Goal: Task Accomplishment & Management: Complete application form

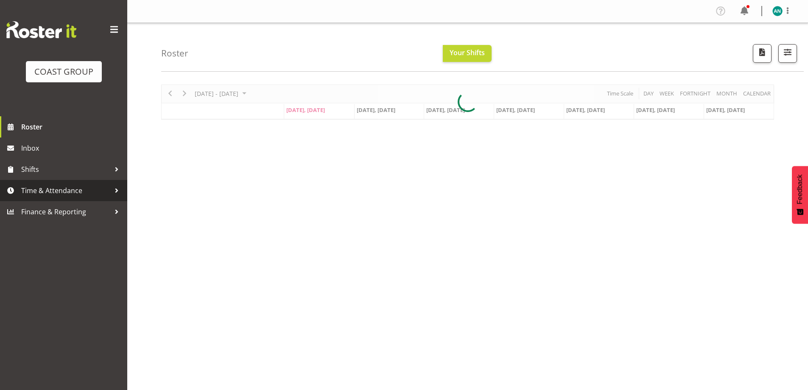
click at [59, 187] on span "Time & Attendance" at bounding box center [65, 190] width 89 height 13
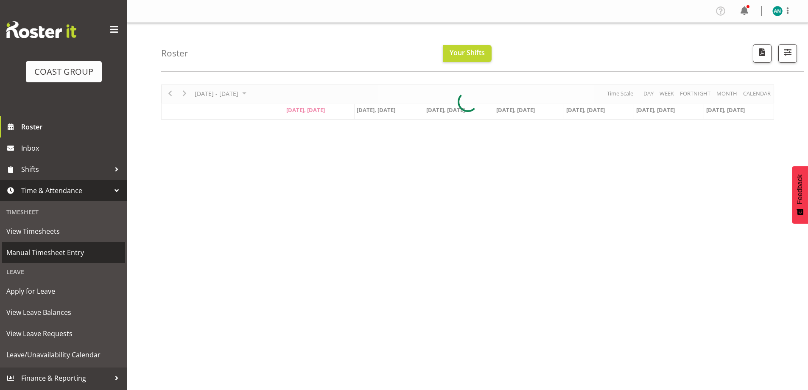
click at [60, 251] on span "Manual Timesheet Entry" at bounding box center [63, 252] width 115 height 13
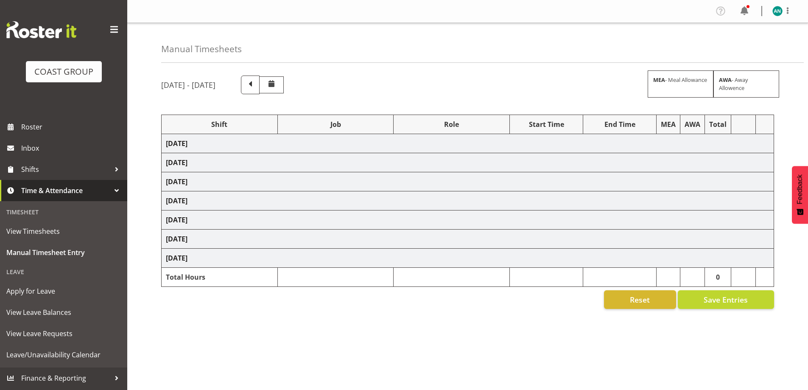
select select "47759"
select select "7032"
select select "47759"
select select "7032"
select select "8"
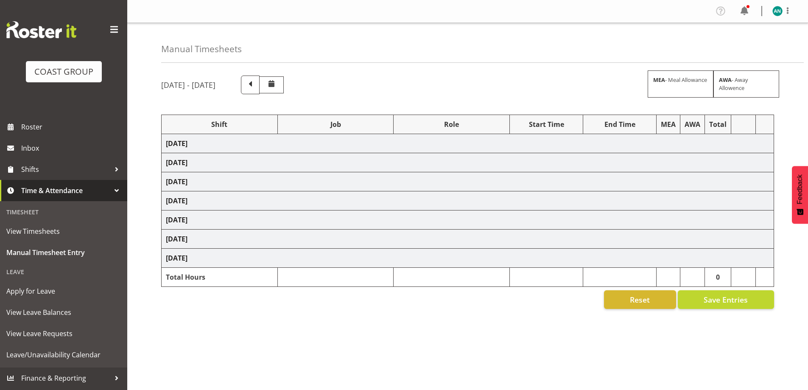
select select "47759"
select select "7032"
select select "47759"
select select "7032"
select select "47759"
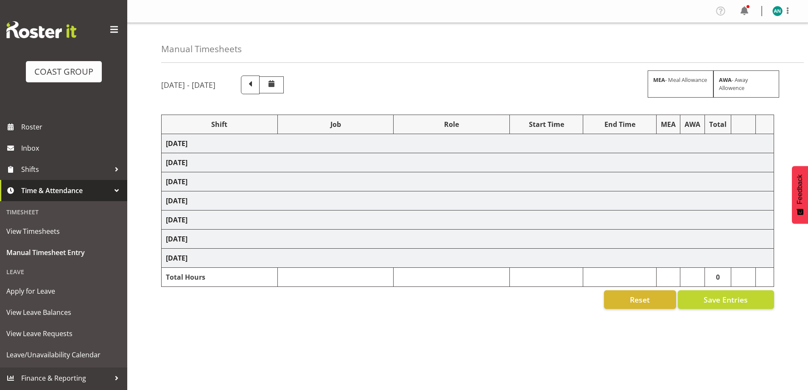
select select "7032"
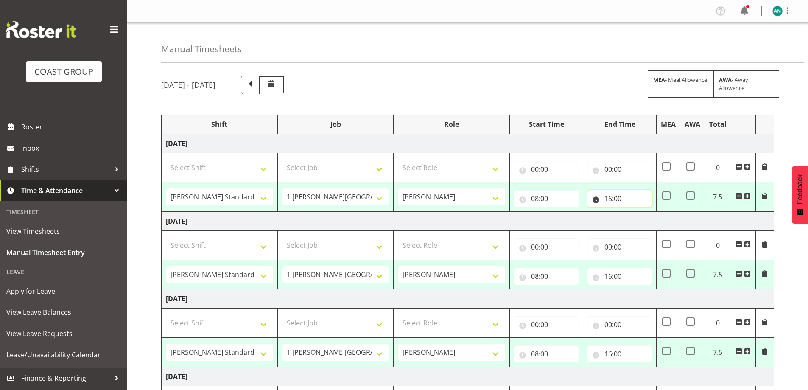
click at [626, 197] on input "16:00" at bounding box center [620, 198] width 64 height 17
click at [644, 224] on select "00 01 02 03 04 05 06 07 08 09 10 11 12 13 14 15 16 17 18 19 20 21 22 23" at bounding box center [645, 220] width 19 height 17
select select "17"
click at [636, 212] on select "00 01 02 03 04 05 06 07 08 09 10 11 12 13 14 15 16 17 18 19 20 21 22 23" at bounding box center [645, 220] width 19 height 17
type input "17:00"
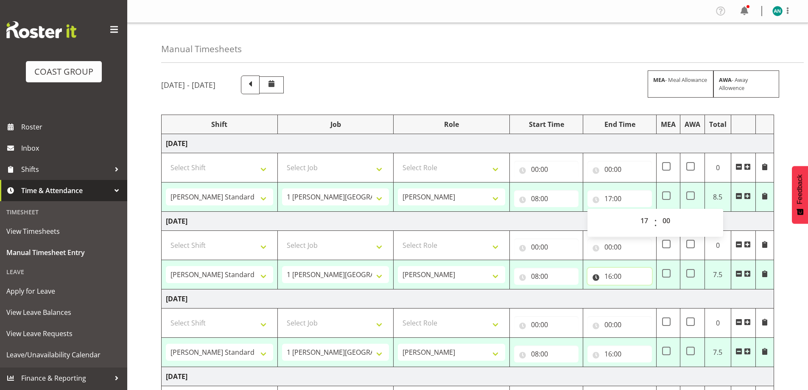
click at [606, 275] on input "16:00" at bounding box center [620, 276] width 64 height 17
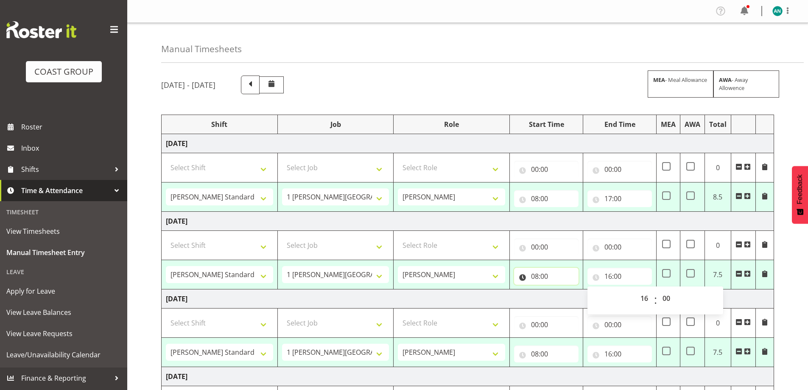
click at [545, 278] on input "08:00" at bounding box center [546, 276] width 64 height 17
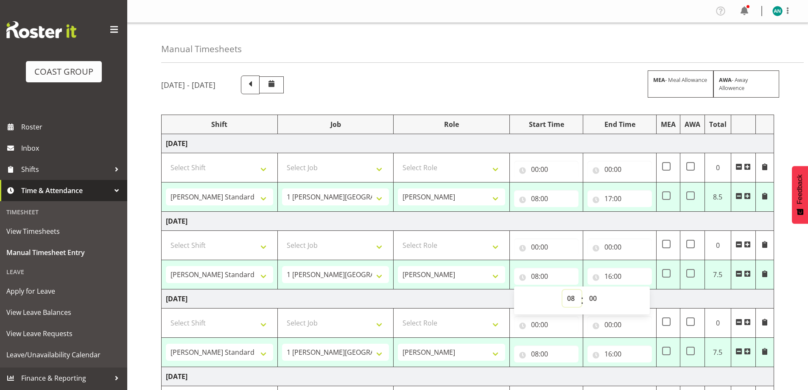
click at [571, 299] on select "00 01 02 03 04 05 06 07 08 09 10 11 12 13 14 15 16 17 18 19 20 21 22 23" at bounding box center [572, 298] width 19 height 17
select select "7"
click at [563, 290] on select "00 01 02 03 04 05 06 07 08 09 10 11 12 13 14 15 16 17 18 19 20 21 22 23" at bounding box center [572, 298] width 19 height 17
type input "07:00"
click at [596, 302] on select "00 01 02 03 04 05 06 07 08 09 10 11 12 13 14 15 16 17 18 19 20 21 22 23 24 25 2…" at bounding box center [594, 298] width 19 height 17
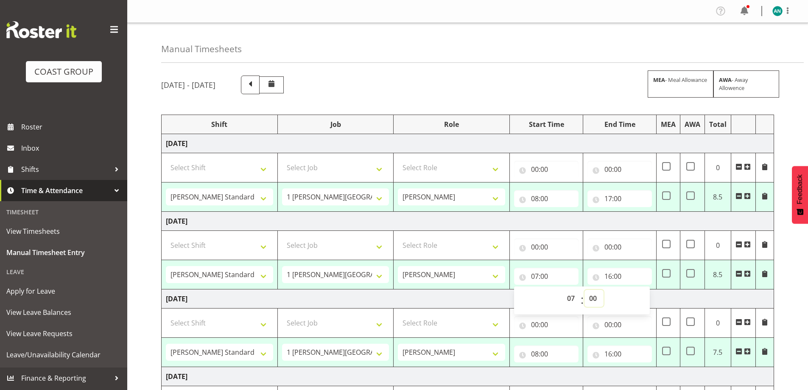
select select "30"
click at [585, 290] on select "00 01 02 03 04 05 06 07 08 09 10 11 12 13 14 15 16 17 18 19 20 21 22 23 24 25 2…" at bounding box center [594, 298] width 19 height 17
type input "07:30"
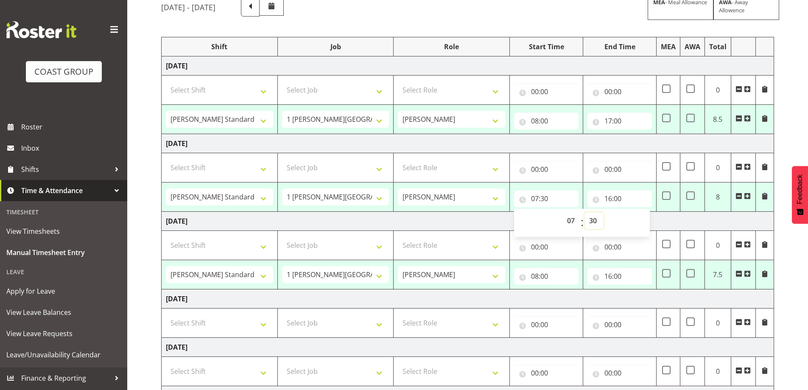
scroll to position [85, 0]
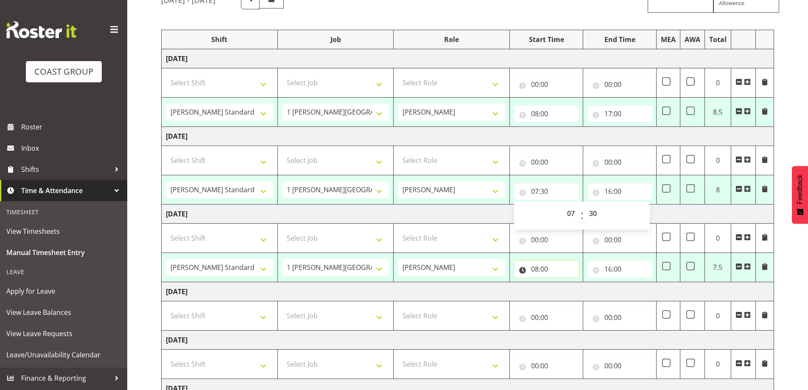
click at [554, 269] on input "08:00" at bounding box center [546, 268] width 64 height 17
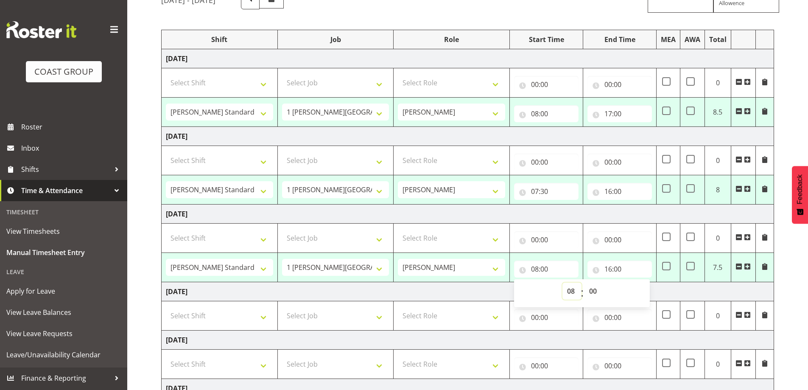
click at [572, 296] on select "00 01 02 03 04 05 06 07 08 09 10 11 12 13 14 15 16 17 18 19 20 21 22 23" at bounding box center [572, 291] width 19 height 17
click at [563, 283] on select "00 01 02 03 04 05 06 07 08 09 10 11 12 13 14 15 16 17 18 19 20 21 22 23" at bounding box center [572, 291] width 19 height 17
click at [623, 269] on input "16:00" at bounding box center [620, 268] width 64 height 17
click at [645, 295] on select "00 01 02 03 04 05 06 07 08 09 10 11 12 13 14 15 16 17 18 19 20 21 22 23" at bounding box center [645, 291] width 19 height 17
select select "17"
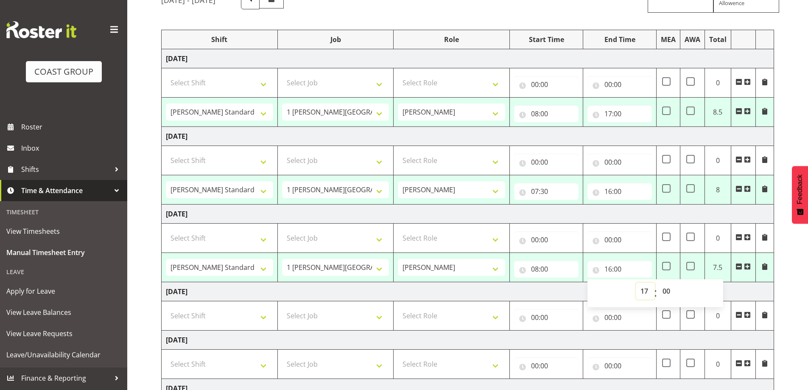
click at [636, 283] on select "00 01 02 03 04 05 06 07 08 09 10 11 12 13 14 15 16 17 18 19 20 21 22 23" at bounding box center [645, 291] width 19 height 17
type input "17:00"
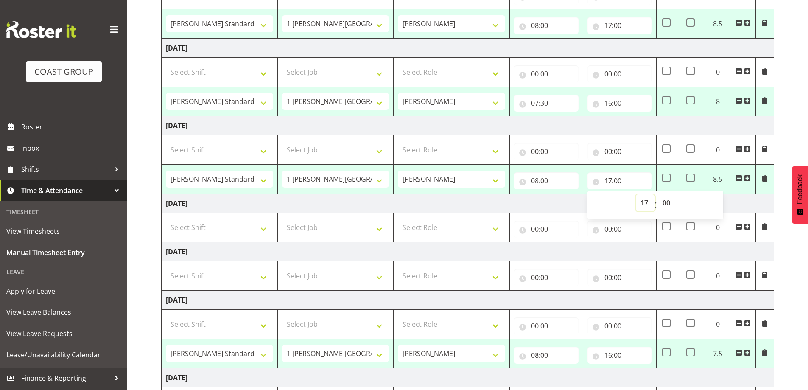
scroll to position [255, 0]
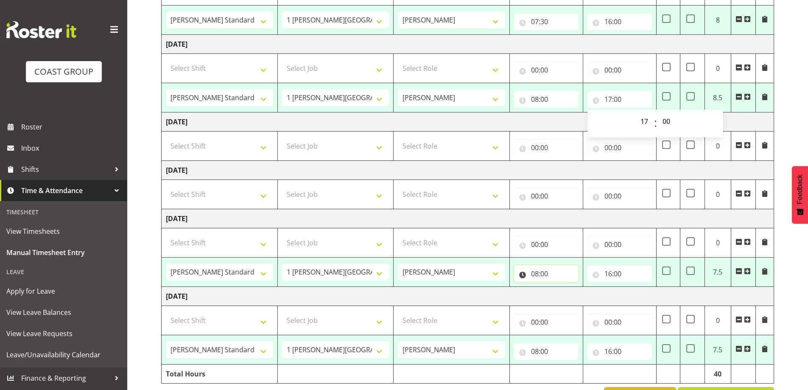
click at [562, 280] on input "08:00" at bounding box center [546, 273] width 64 height 17
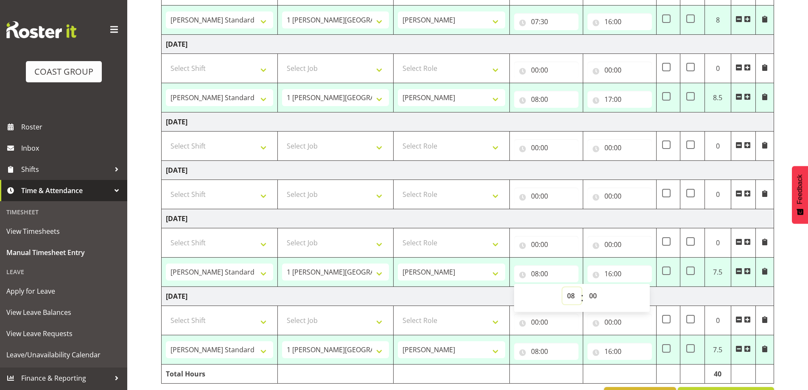
click at [572, 296] on select "00 01 02 03 04 05 06 07 08 09 10 11 12 13 14 15 16 17 18 19 20 21 22 23" at bounding box center [572, 295] width 19 height 17
select select "7"
click at [563, 287] on select "00 01 02 03 04 05 06 07 08 09 10 11 12 13 14 15 16 17 18 19 20 21 22 23" at bounding box center [572, 295] width 19 height 17
type input "07:00"
click at [592, 294] on select "00 01 02 03 04 05 06 07 08 09 10 11 12 13 14 15 16 17 18 19 20 21 22 23 24 25 2…" at bounding box center [594, 295] width 19 height 17
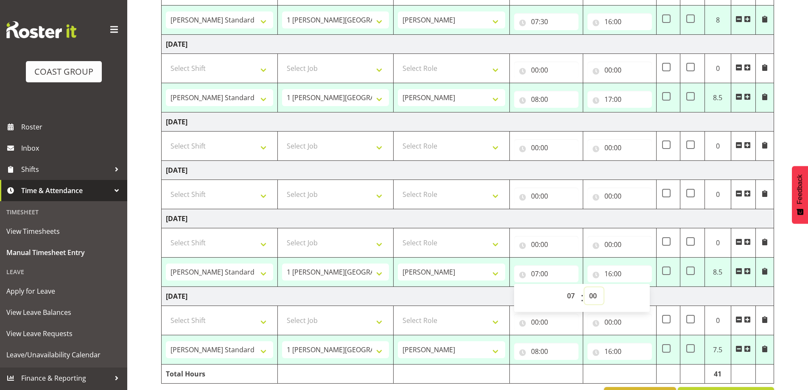
select select "30"
click at [585, 287] on select "00 01 02 03 04 05 06 07 08 09 10 11 12 13 14 15 16 17 18 19 20 21 22 23 24 25 2…" at bounding box center [594, 295] width 19 height 17
type input "07:30"
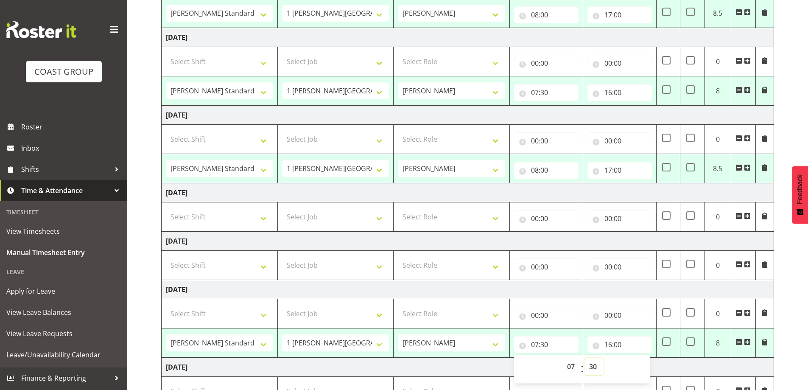
scroll to position [127, 0]
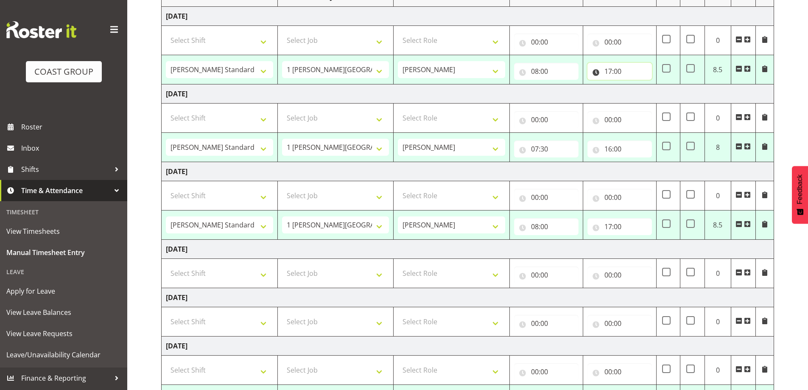
click at [628, 74] on input "17:00" at bounding box center [620, 71] width 64 height 17
click at [645, 95] on select "00 01 02 03 04 05 06 07 08 09 10 11 12 13 14 15 16 17 18 19 20 21 22 23" at bounding box center [645, 93] width 19 height 17
select select "16"
click at [636, 85] on select "00 01 02 03 04 05 06 07 08 09 10 11 12 13 14 15 16 17 18 19 20 21 22 23" at bounding box center [645, 93] width 19 height 17
type input "16:00"
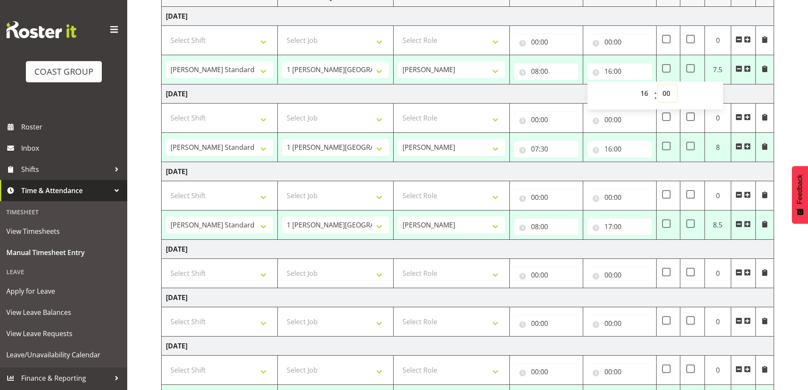
drag, startPoint x: 667, startPoint y: 94, endPoint x: 664, endPoint y: 98, distance: 4.5
click at [667, 94] on select "00 01 02 03 04 05 06 07 08 09 10 11 12 13 14 15 16 17 18 19 20 21 22 23 24 25 2…" at bounding box center [667, 93] width 19 height 17
select select "30"
click at [658, 85] on select "00 01 02 03 04 05 06 07 08 09 10 11 12 13 14 15 16 17 18 19 20 21 22 23 24 25 2…" at bounding box center [667, 93] width 19 height 17
type input "16:30"
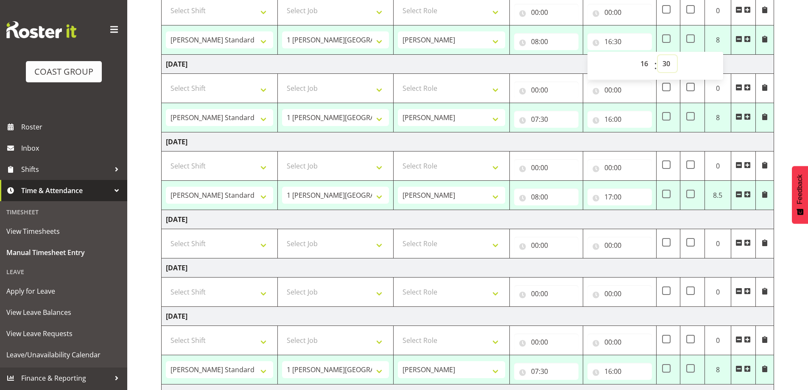
scroll to position [170, 0]
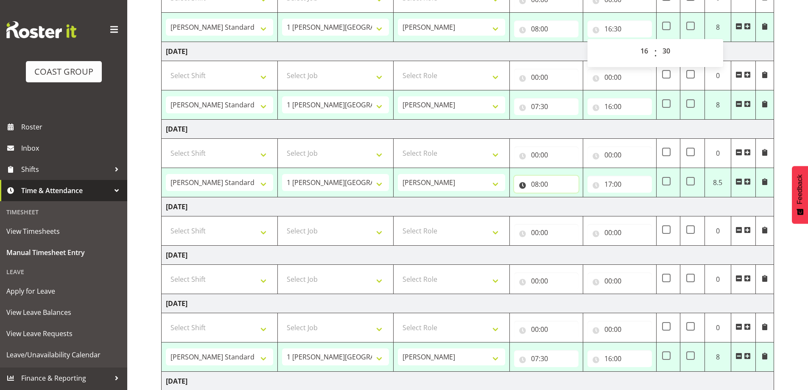
click at [566, 183] on input "08:00" at bounding box center [546, 184] width 64 height 17
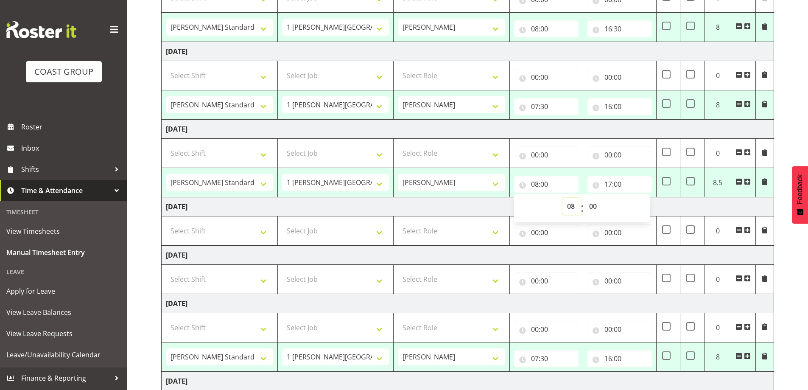
drag, startPoint x: 569, startPoint y: 206, endPoint x: 568, endPoint y: 201, distance: 5.2
click at [569, 206] on select "00 01 02 03 04 05 06 07 08 09 10 11 12 13 14 15 16 17 18 19 20 21 22 23" at bounding box center [572, 206] width 19 height 17
select select "7"
click at [563, 198] on select "00 01 02 03 04 05 06 07 08 09 10 11 12 13 14 15 16 17 18 19 20 21 22 23" at bounding box center [572, 206] width 19 height 17
type input "07:00"
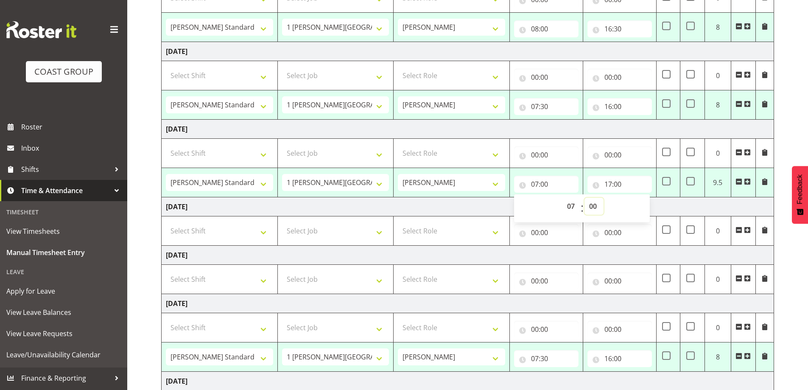
click at [594, 206] on select "00 01 02 03 04 05 06 07 08 09 10 11 12 13 14 15 16 17 18 19 20 21 22 23 24 25 2…" at bounding box center [594, 206] width 19 height 17
select select "30"
click at [585, 198] on select "00 01 02 03 04 05 06 07 08 09 10 11 12 13 14 15 16 17 18 19 20 21 22 23 24 25 2…" at bounding box center [594, 206] width 19 height 17
type input "07:30"
click at [625, 184] on input "17:00" at bounding box center [620, 184] width 64 height 17
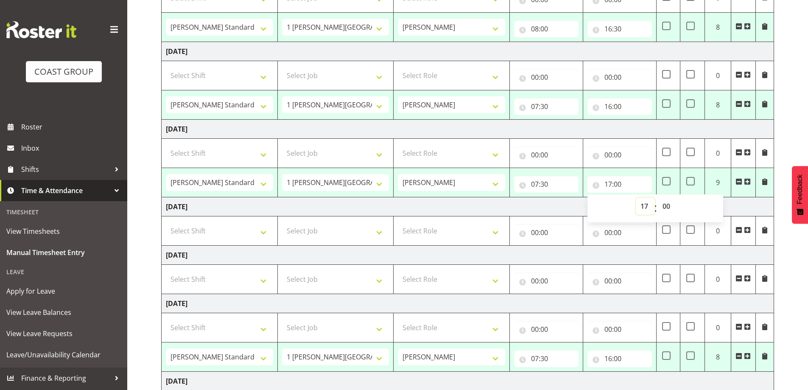
click at [645, 211] on select "00 01 02 03 04 05 06 07 08 09 10 11 12 13 14 15 16 17 18 19 20 21 22 23" at bounding box center [645, 206] width 19 height 17
select select "16"
click at [636, 198] on select "00 01 02 03 04 05 06 07 08 09 10 11 12 13 14 15 16 17 18 19 20 21 22 23" at bounding box center [645, 206] width 19 height 17
type input "16:00"
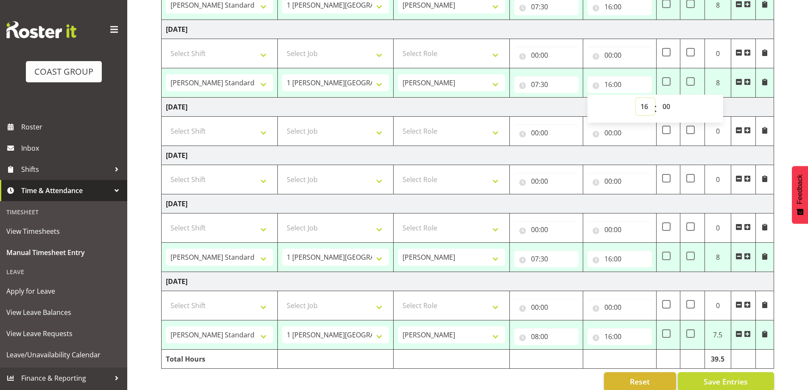
scroll to position [283, 0]
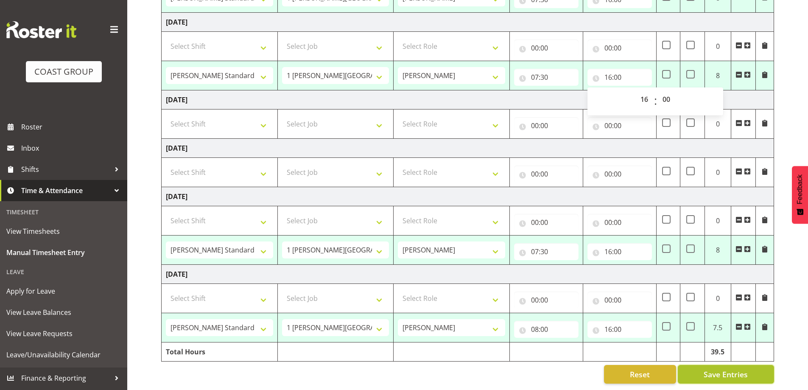
click at [713, 371] on span "Save Entries" at bounding box center [726, 374] width 44 height 11
select select "47759"
select select "7032"
type input "08:00"
type input "16:30"
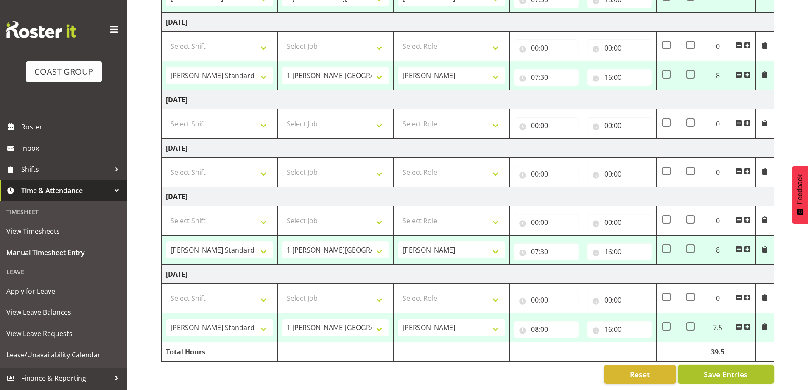
select select "47759"
select select "7032"
type input "07:30"
type input "16:00"
select select "47759"
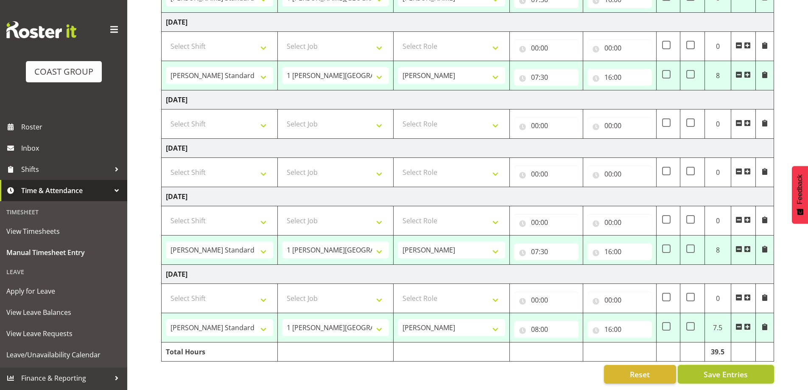
select select "7032"
type input "07:30"
type input "16:00"
select select "47759"
select select "7032"
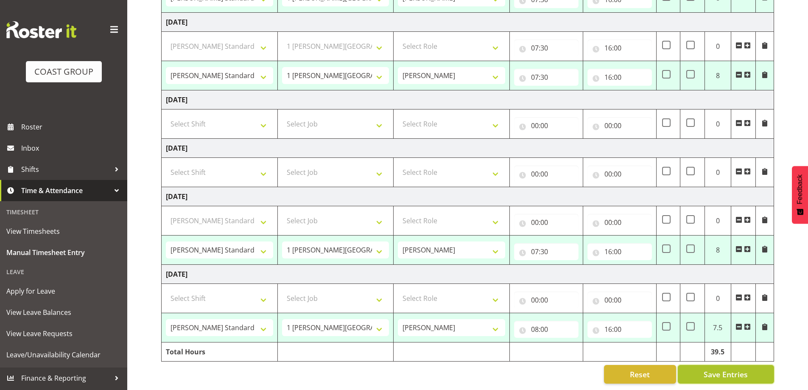
type input "07:30"
type input "16:00"
select select "47759"
select select "7032"
type input "08:00"
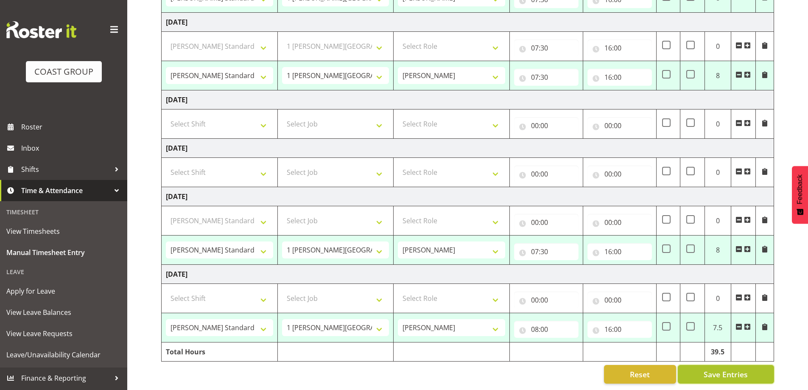
type input "16:00"
select select "47759"
select select "7032"
select select "47759"
select select "7032"
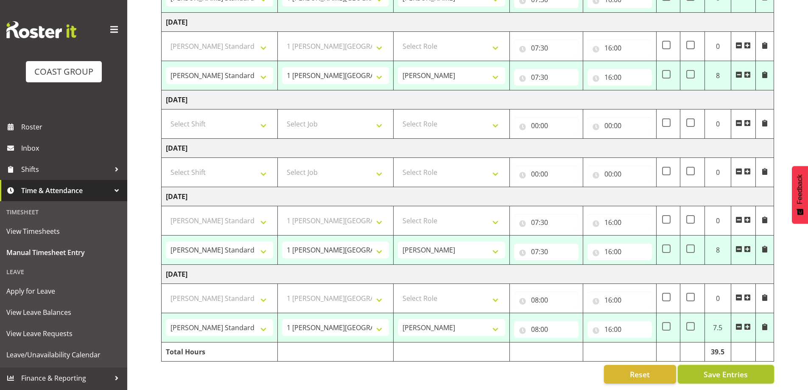
select select "47759"
select select "7032"
select select "47759"
select select "7032"
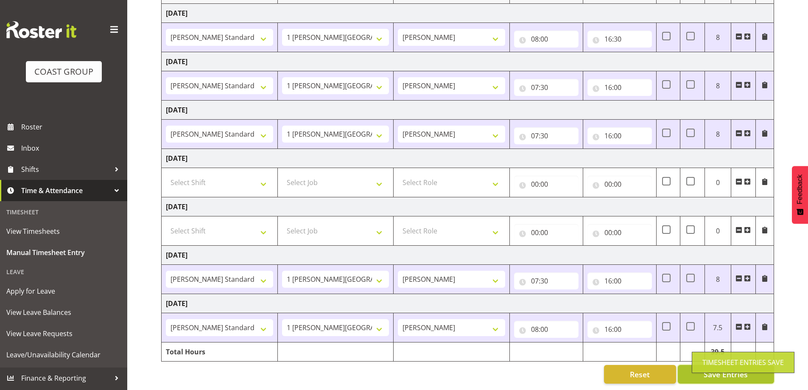
scroll to position [137, 0]
click at [729, 370] on span "Save Entries" at bounding box center [726, 374] width 44 height 11
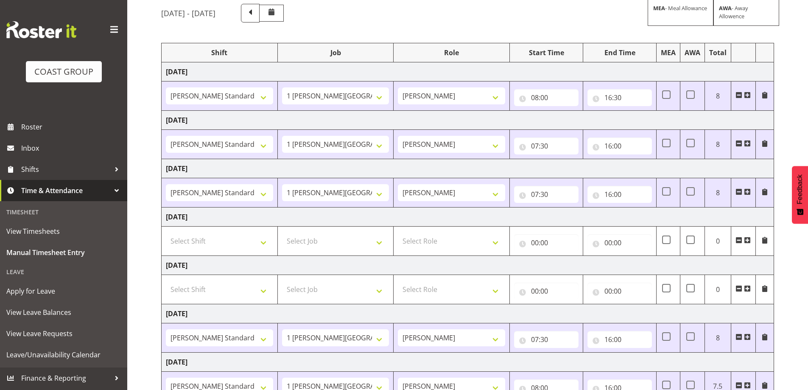
scroll to position [0, 0]
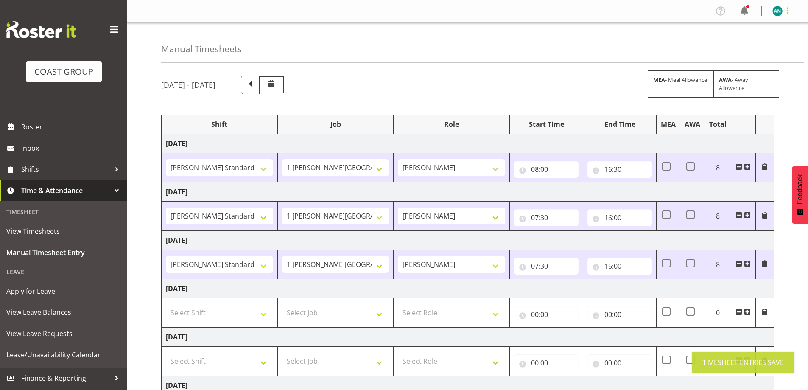
click at [788, 10] on span at bounding box center [788, 11] width 10 height 10
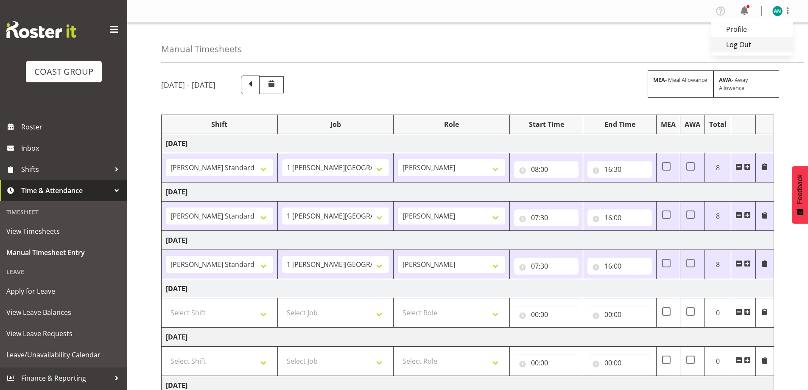
click at [764, 45] on link "Log Out" at bounding box center [751, 44] width 81 height 15
